Goal: Obtain resource: Obtain resource

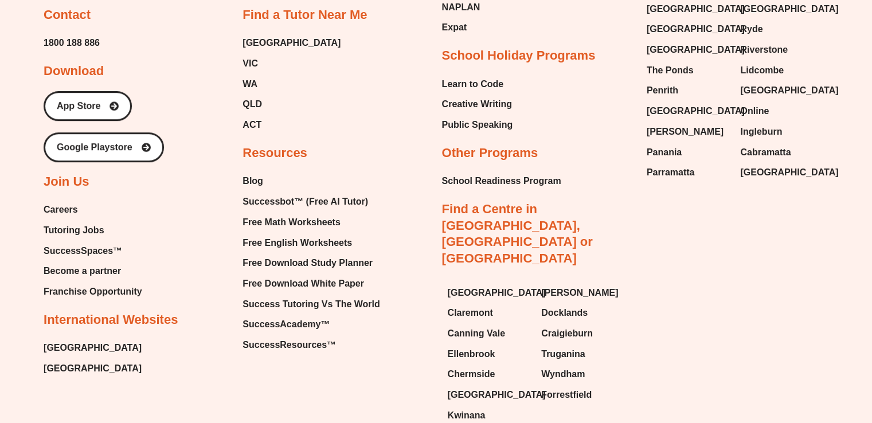
scroll to position [4931, 0]
click at [330, 234] on span "Free English Worksheets" at bounding box center [298, 242] width 110 height 17
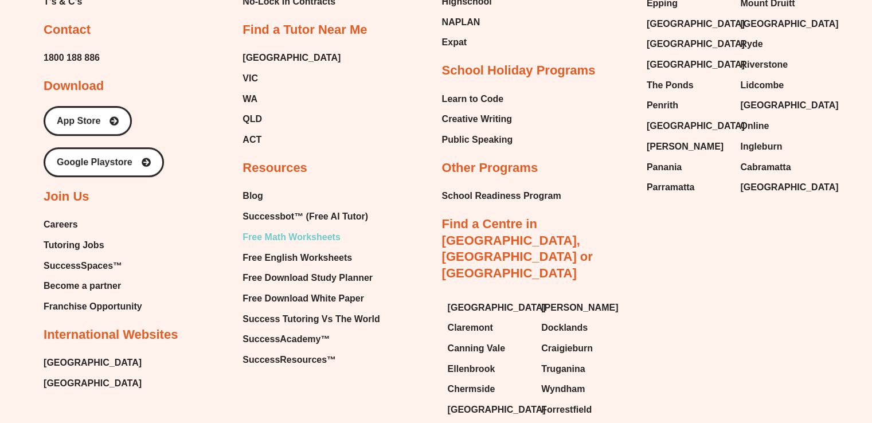
click at [255, 229] on span "Free Math Worksheets" at bounding box center [292, 237] width 98 height 17
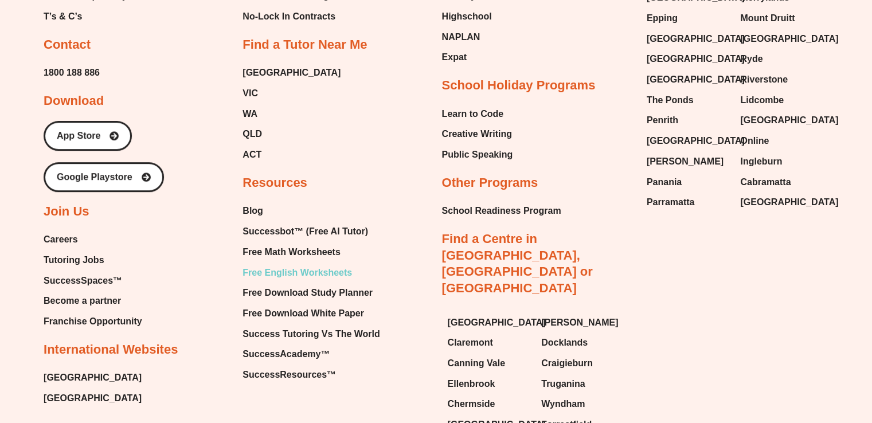
click at [320, 264] on span "Free English Worksheets" at bounding box center [298, 272] width 110 height 17
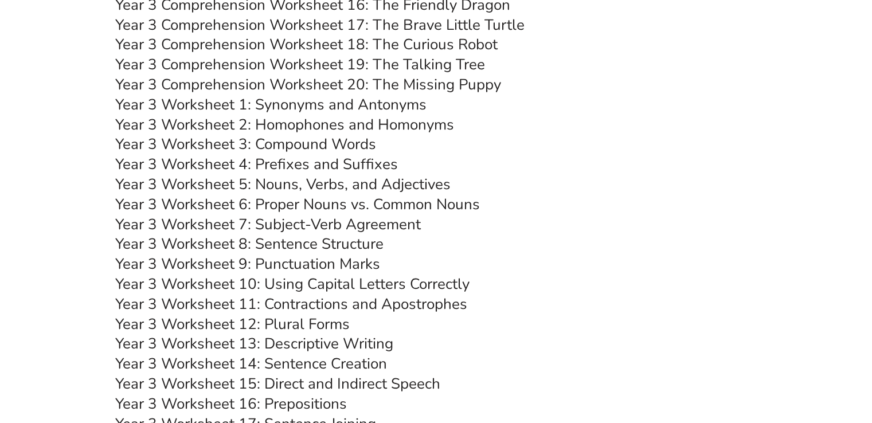
scroll to position [3620, 0]
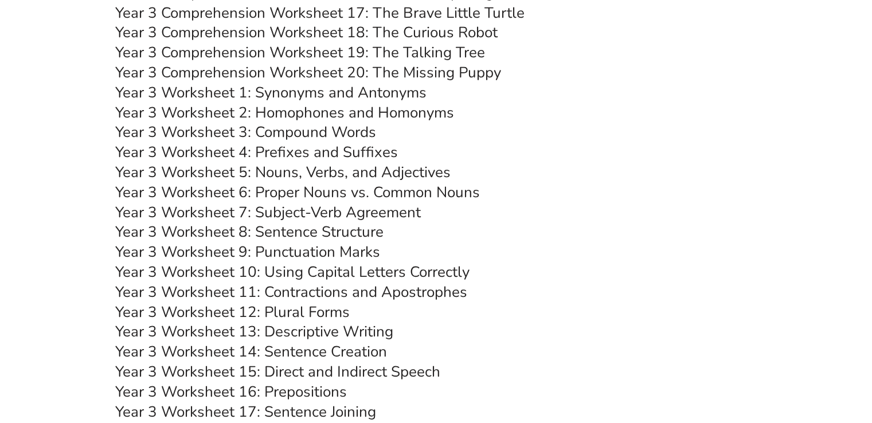
click at [338, 333] on link "Year 3 Worksheet 13: Descriptive Writing" at bounding box center [254, 332] width 278 height 20
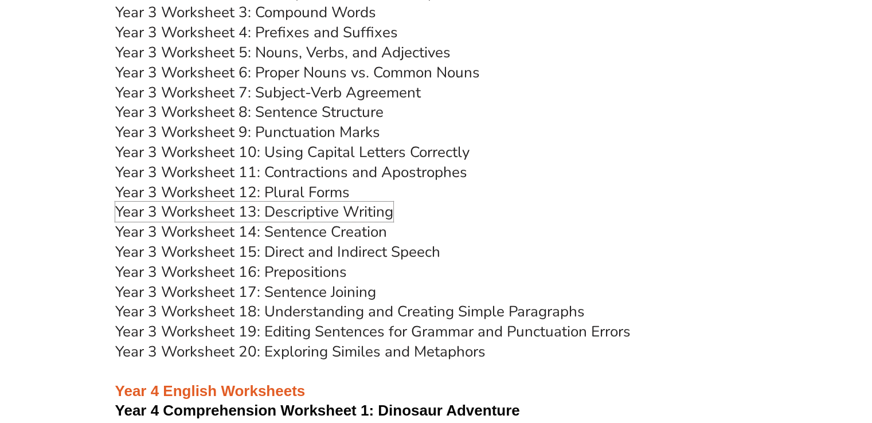
scroll to position [3754, 0]
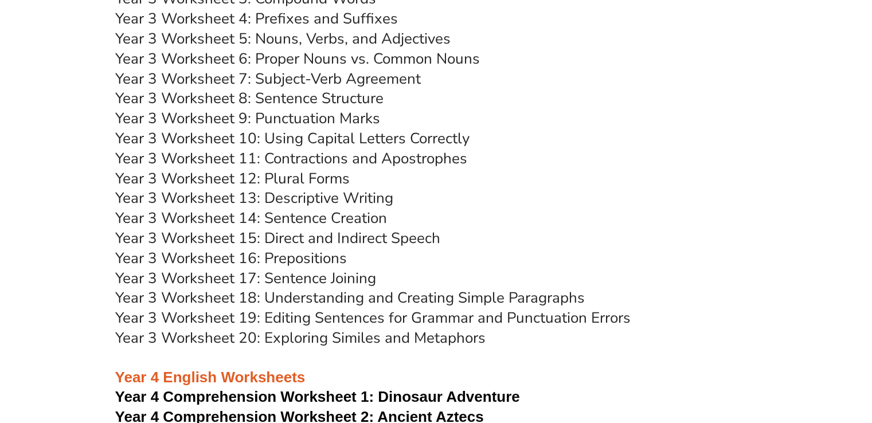
click at [336, 224] on link "Year 3 Worksheet 14: Sentence Creation" at bounding box center [251, 218] width 272 height 20
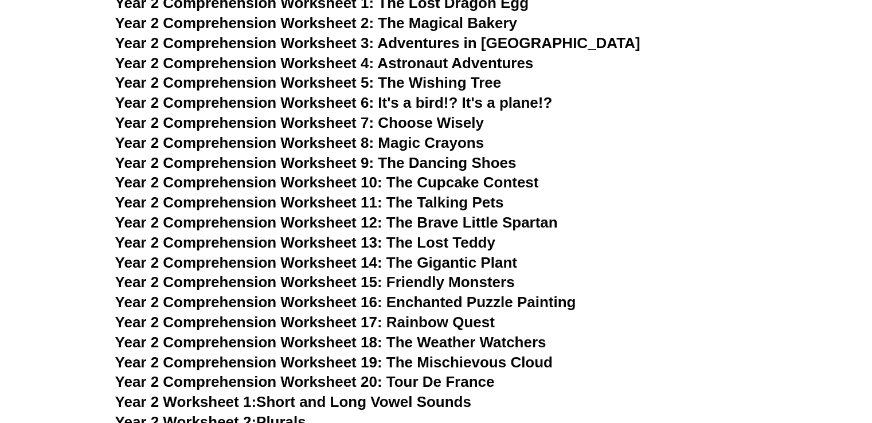
scroll to position [2423, 0]
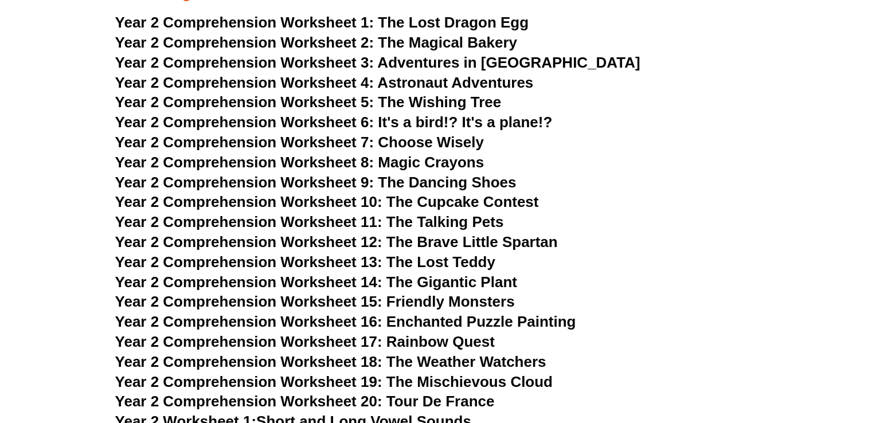
drag, startPoint x: 274, startPoint y: 128, endPoint x: 61, endPoint y: 170, distance: 217.6
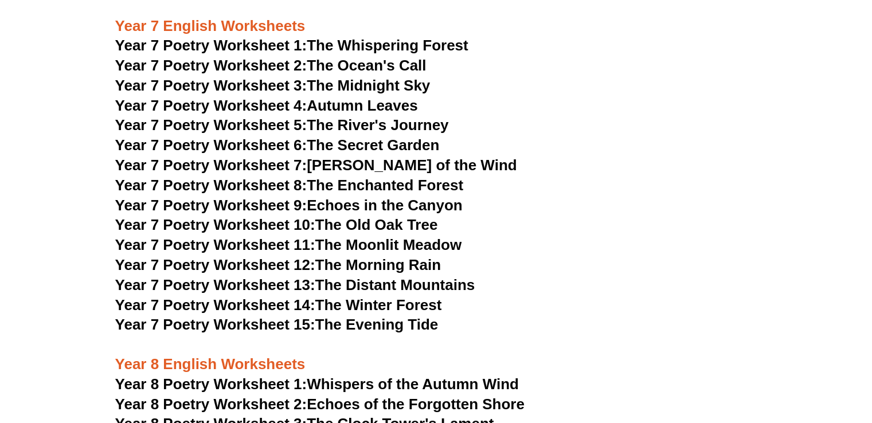
scroll to position [6658, 0]
click at [341, 276] on link "Year 7 Poetry Worksheet 13: The Distant Mountains" at bounding box center [295, 284] width 360 height 17
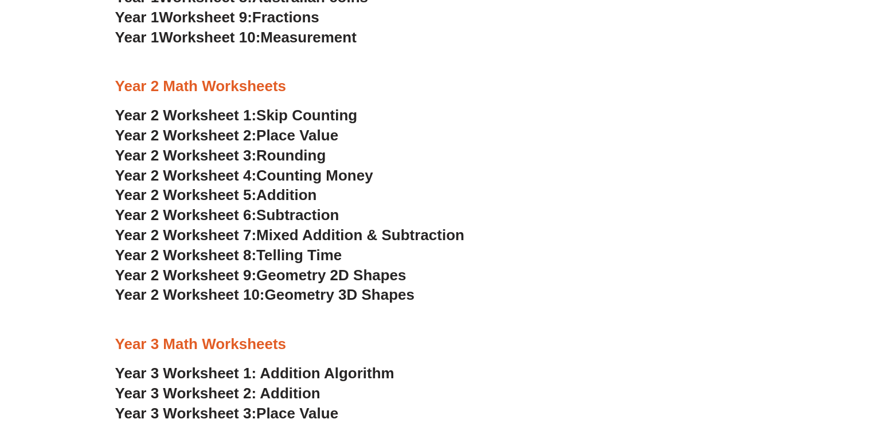
scroll to position [1148, 0]
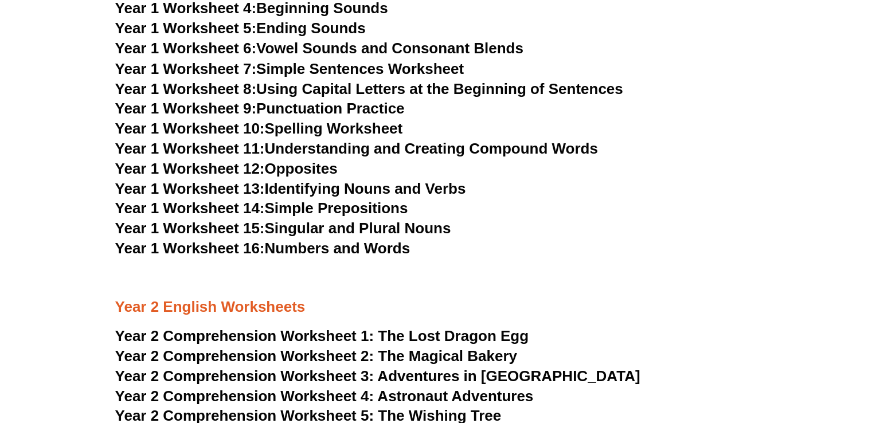
scroll to position [2111, 0]
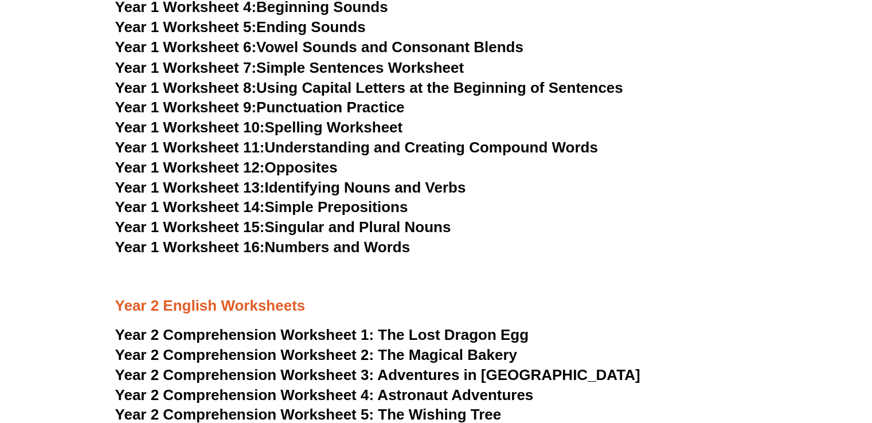
click at [311, 184] on link "Year 1 Worksheet 13: Identifying Nouns and Verbs" at bounding box center [290, 186] width 351 height 17
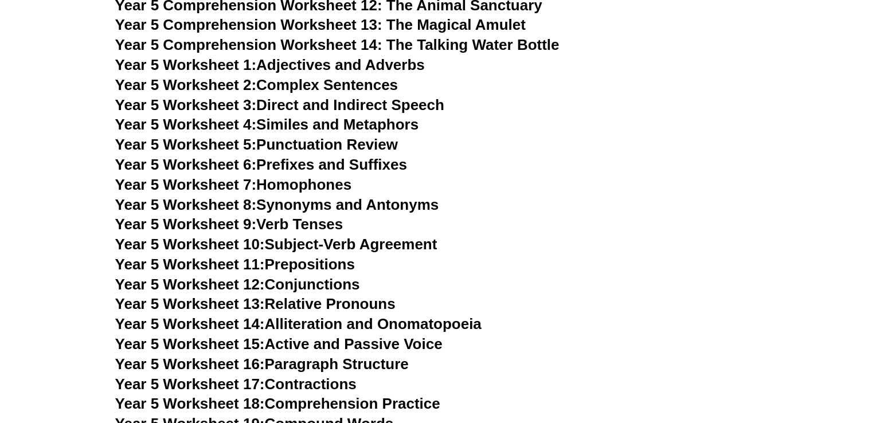
scroll to position [5202, 0]
click at [368, 209] on link "Year 5 Worksheet 8: Synonyms and Antonyms" at bounding box center [277, 205] width 324 height 17
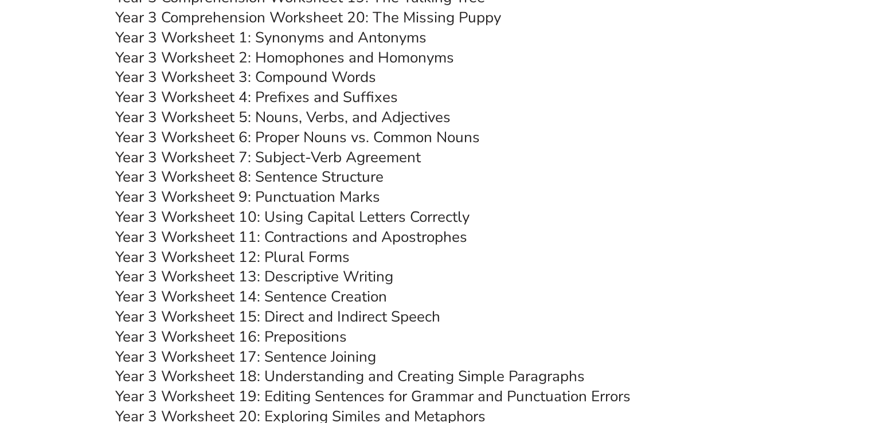
scroll to position [3619, 0]
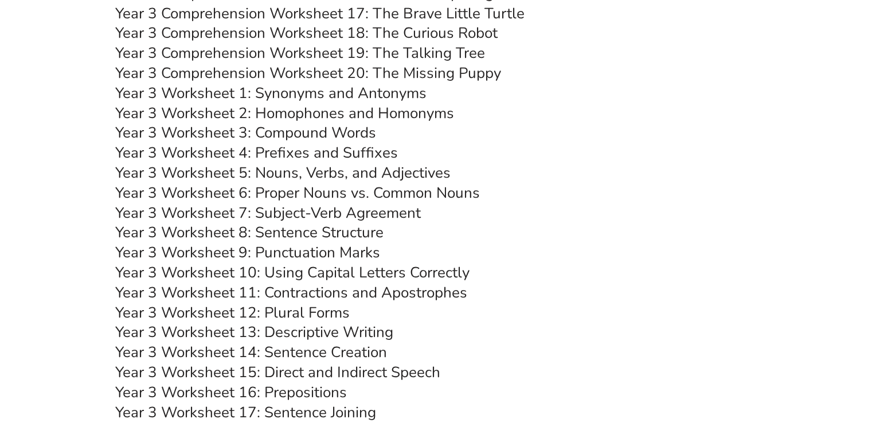
click at [365, 291] on link "Year 3 Worksheet 11: Contractions and Apostrophes" at bounding box center [291, 293] width 352 height 20
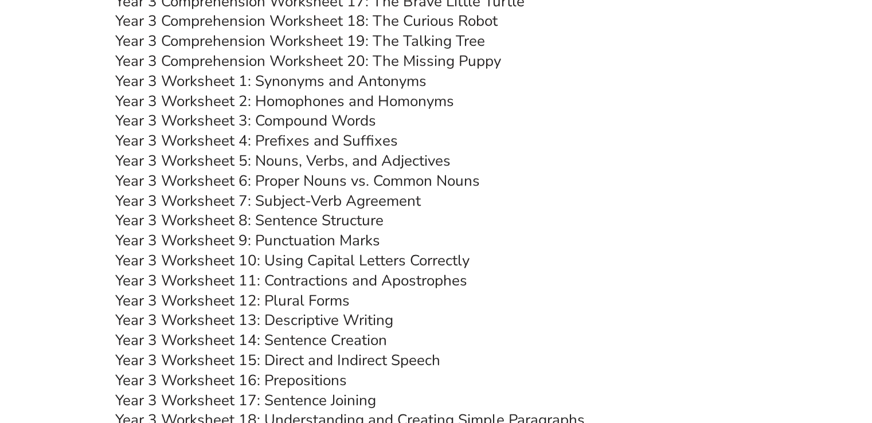
click at [338, 322] on link "Year 3 Worksheet 13: Descriptive Writing" at bounding box center [254, 320] width 278 height 20
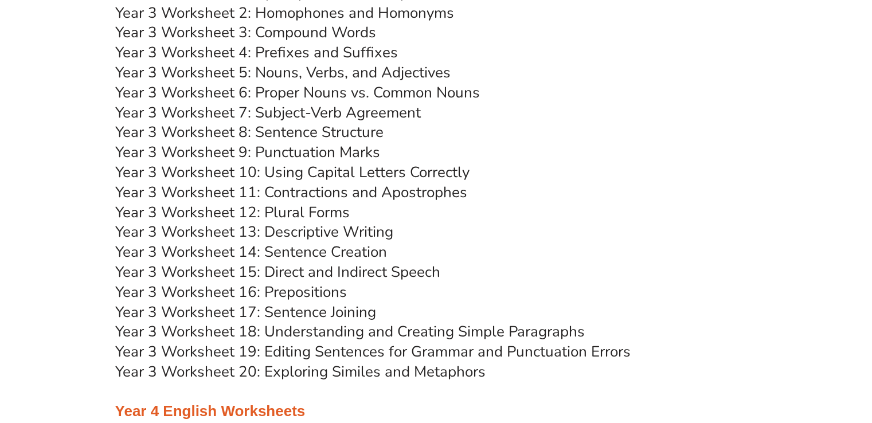
click at [283, 314] on link "Year 3 Worksheet 17: Sentence Joining" at bounding box center [245, 312] width 261 height 20
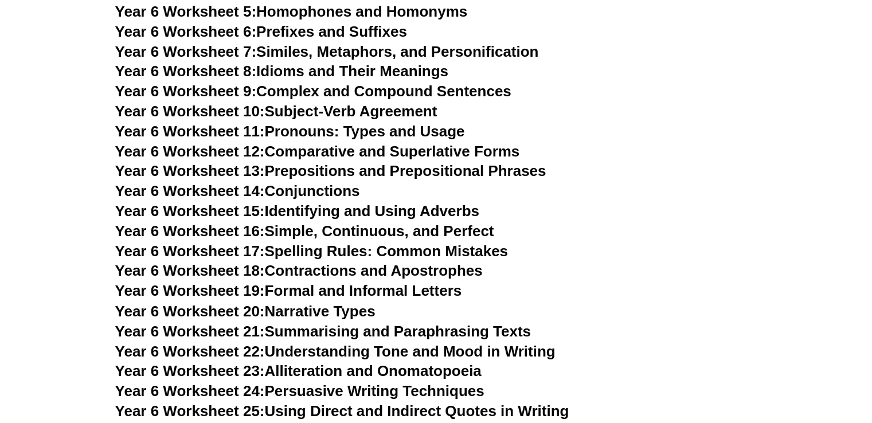
scroll to position [6232, 0]
click at [399, 263] on link "Year 6 Worksheet 18: Contractions and Apostrophes" at bounding box center [299, 271] width 368 height 17
click at [396, 143] on link "Year 6 Worksheet 12: Comparative and Superlative Forms" at bounding box center [317, 151] width 405 height 17
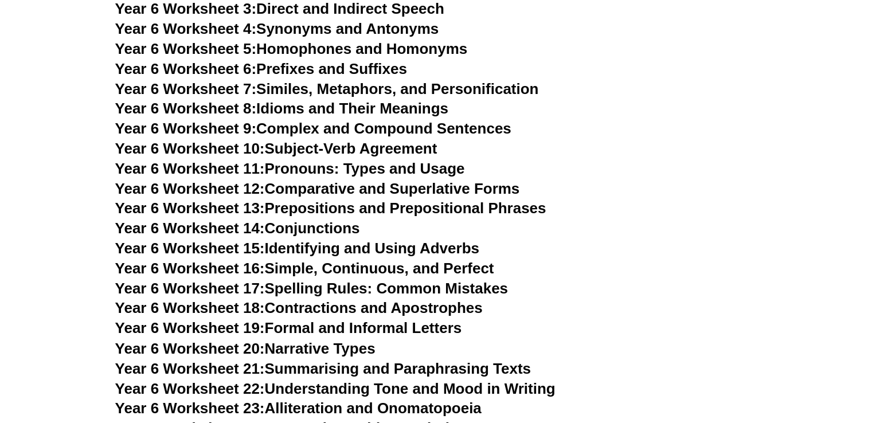
scroll to position [6246, 0]
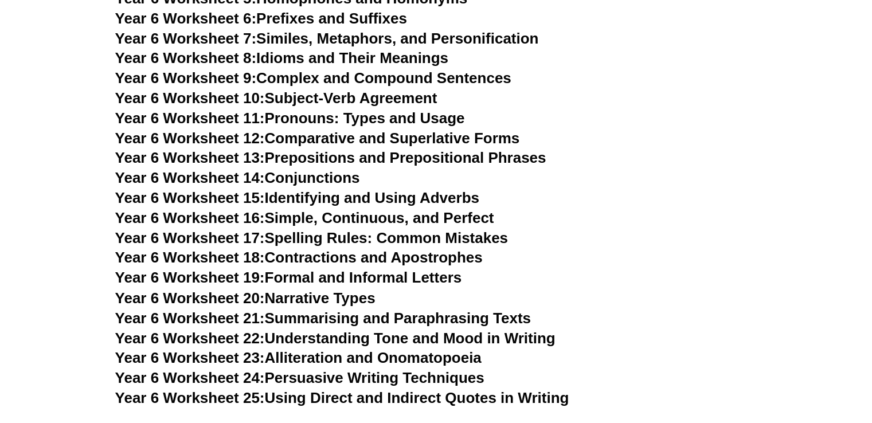
click at [356, 289] on link "Year 6 Worksheet 20: Narrative Types" at bounding box center [245, 297] width 260 height 17
click at [435, 329] on link "Year 6 Worksheet 22: Understanding Tone and Mood in Writing" at bounding box center [335, 337] width 441 height 17
click at [365, 369] on link "Year 6 Worksheet 24: Persuasive Writing Techniques" at bounding box center [299, 377] width 369 height 17
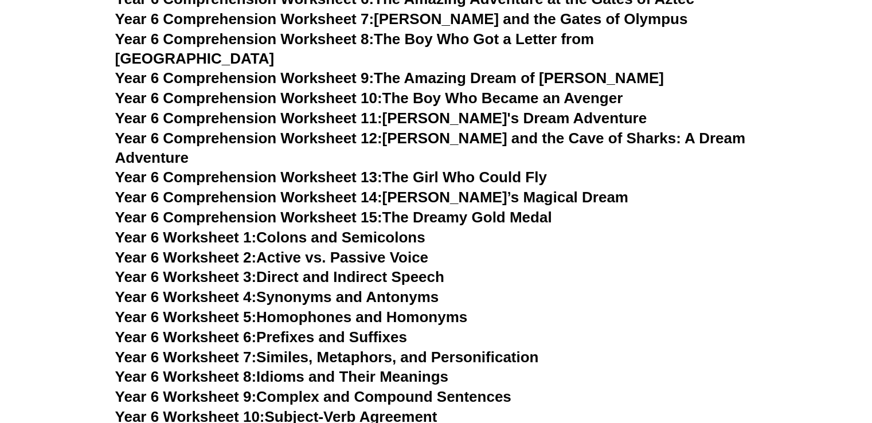
scroll to position [5725, 0]
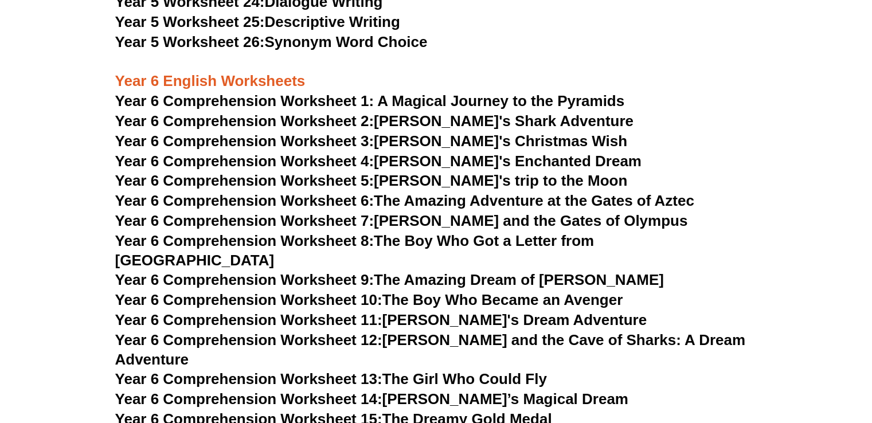
click at [402, 151] on h3 "Year 6 Comprehension Worksheet 3: Tommy's Christmas Wish" at bounding box center [436, 142] width 642 height 20
click at [399, 143] on link "Year 6 Comprehension Worksheet 3: Tommy's Christmas Wish" at bounding box center [371, 140] width 513 height 17
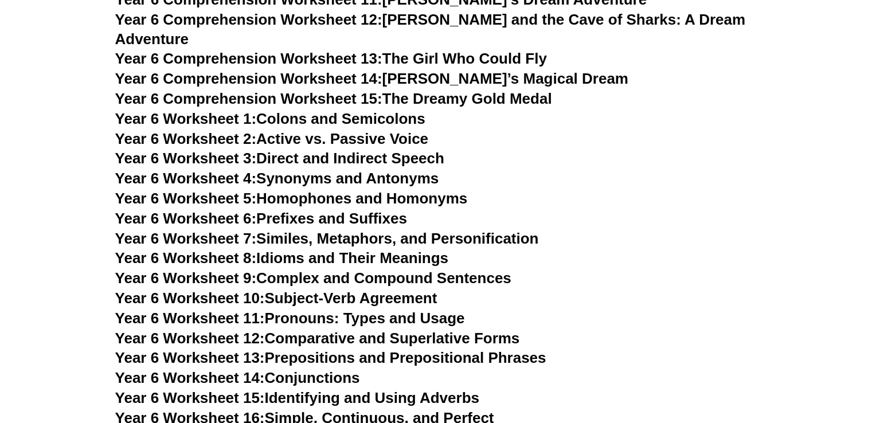
scroll to position [6230, 0]
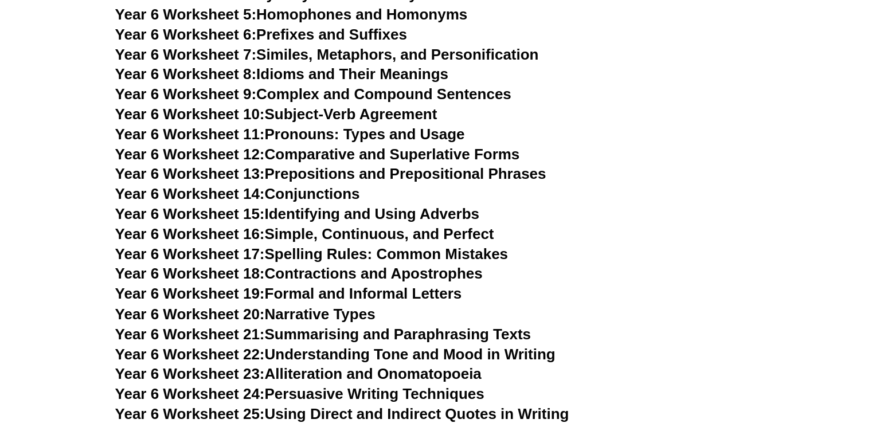
click at [410, 385] on link "Year 6 Worksheet 24: Persuasive Writing Techniques" at bounding box center [299, 393] width 369 height 17
click at [320, 265] on link "Year 6 Worksheet 18: Contractions and Apostrophes" at bounding box center [299, 273] width 368 height 17
click at [310, 305] on link "Year 6 Worksheet 20: Narrative Types" at bounding box center [245, 313] width 260 height 17
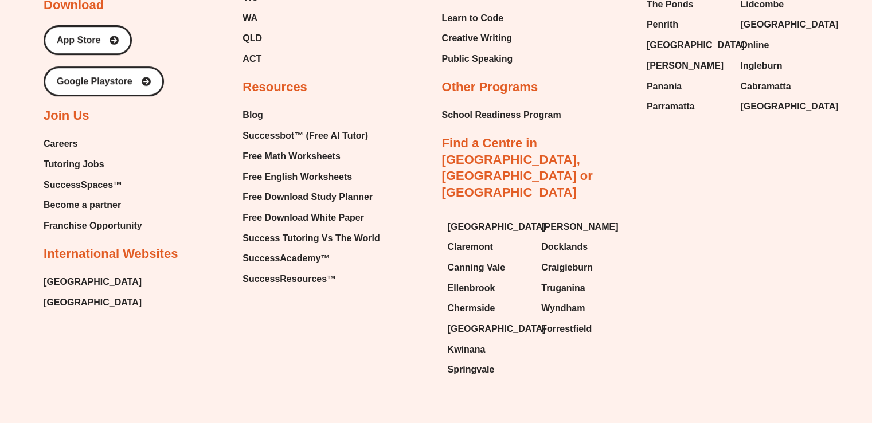
scroll to position [4897, 0]
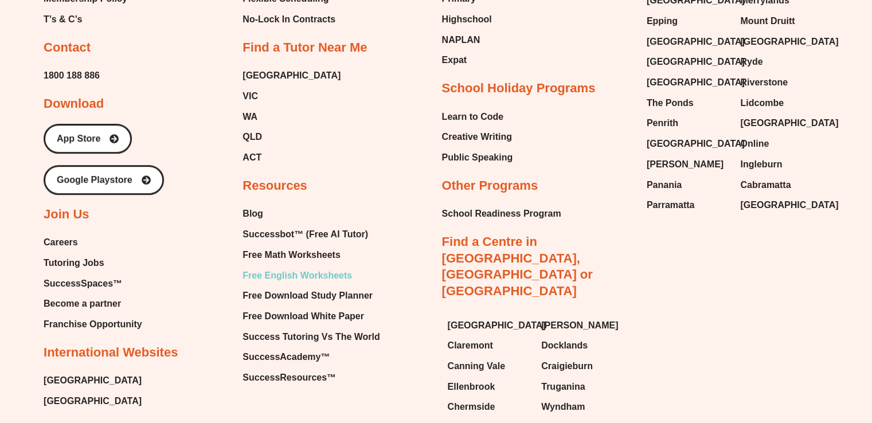
click at [313, 267] on span "Free English Worksheets" at bounding box center [298, 275] width 110 height 17
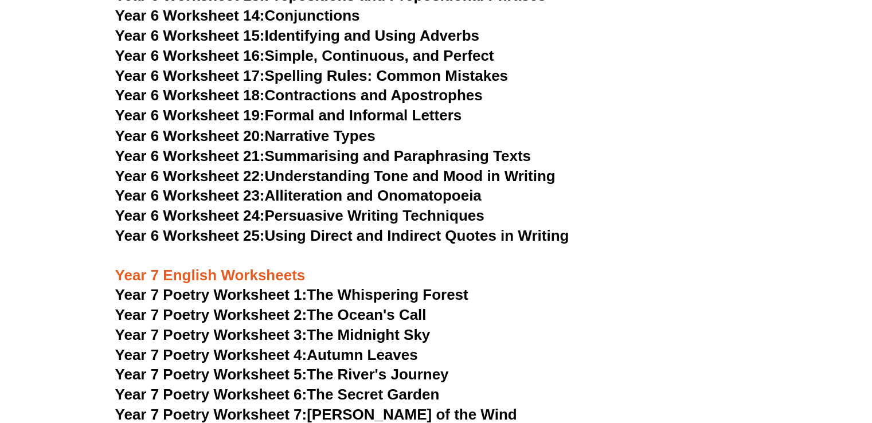
scroll to position [6539, 0]
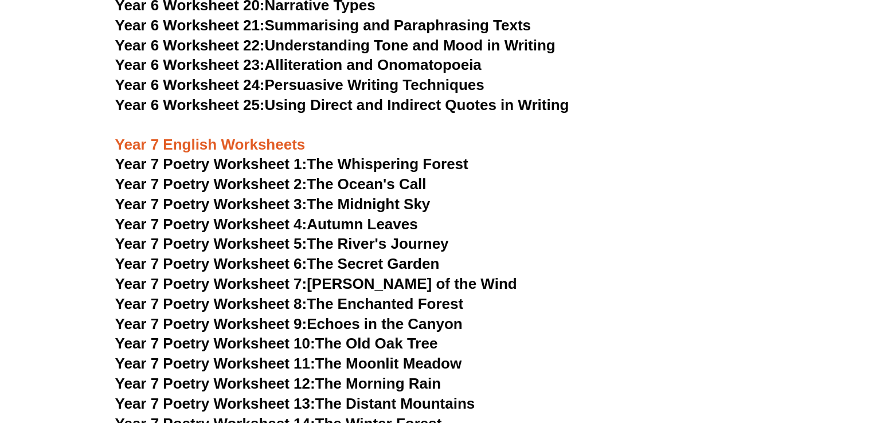
click at [360, 235] on link "Year 7 Poetry Worksheet 5: The River's Journey" at bounding box center [282, 243] width 334 height 17
click at [407, 315] on link "Year 7 Poetry Worksheet 9: Echoes in the Canyon" at bounding box center [289, 323] width 348 height 17
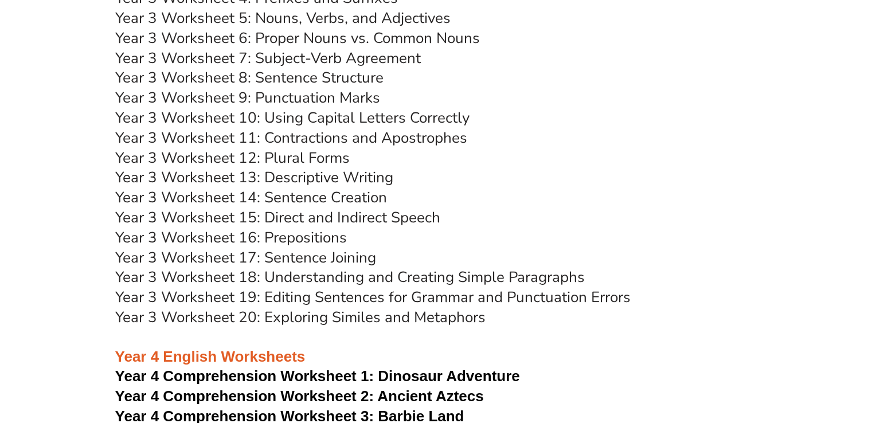
scroll to position [3775, 0]
click at [351, 321] on link "Year 3 Worksheet 20: Exploring Similes and Metaphors" at bounding box center [300, 317] width 371 height 20
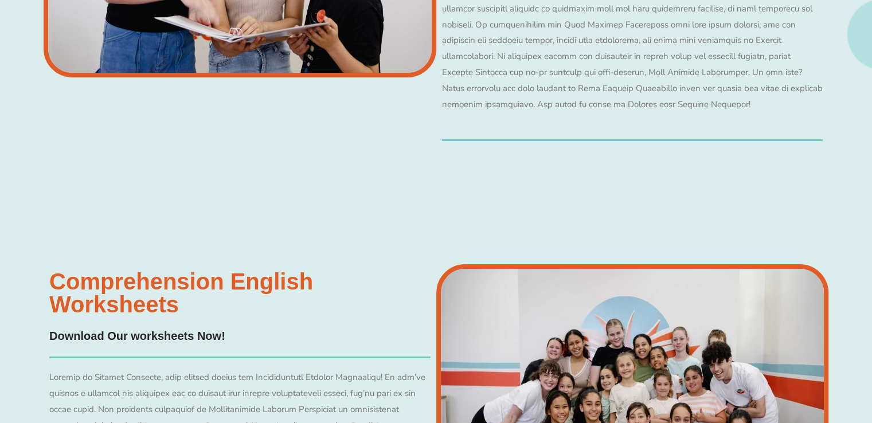
scroll to position [8724, 0]
